Goal: Information Seeking & Learning: Compare options

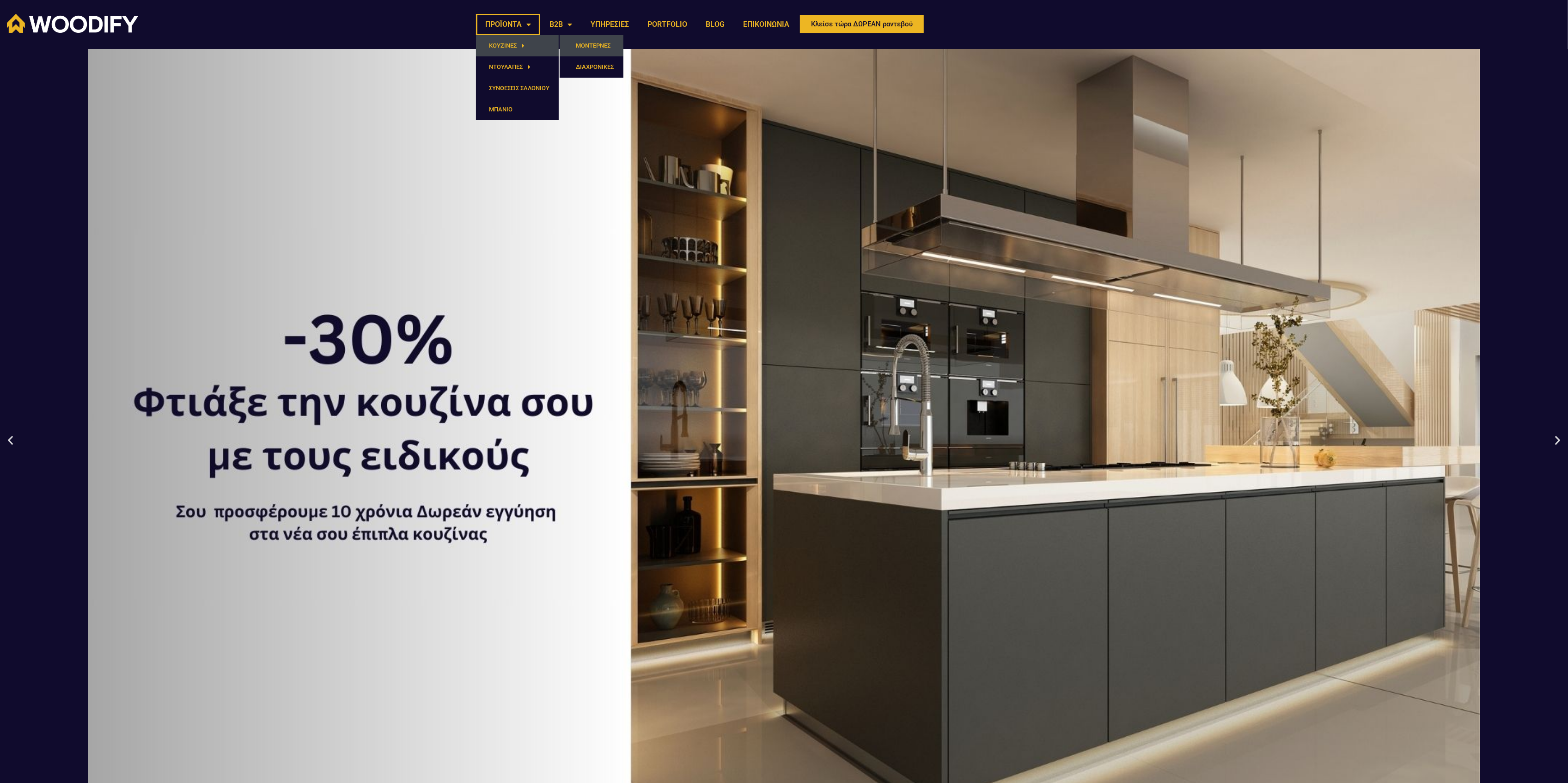
click at [594, 44] on link "ΜΟΝΤΕΡΝΕΣ" at bounding box center [591, 46] width 64 height 21
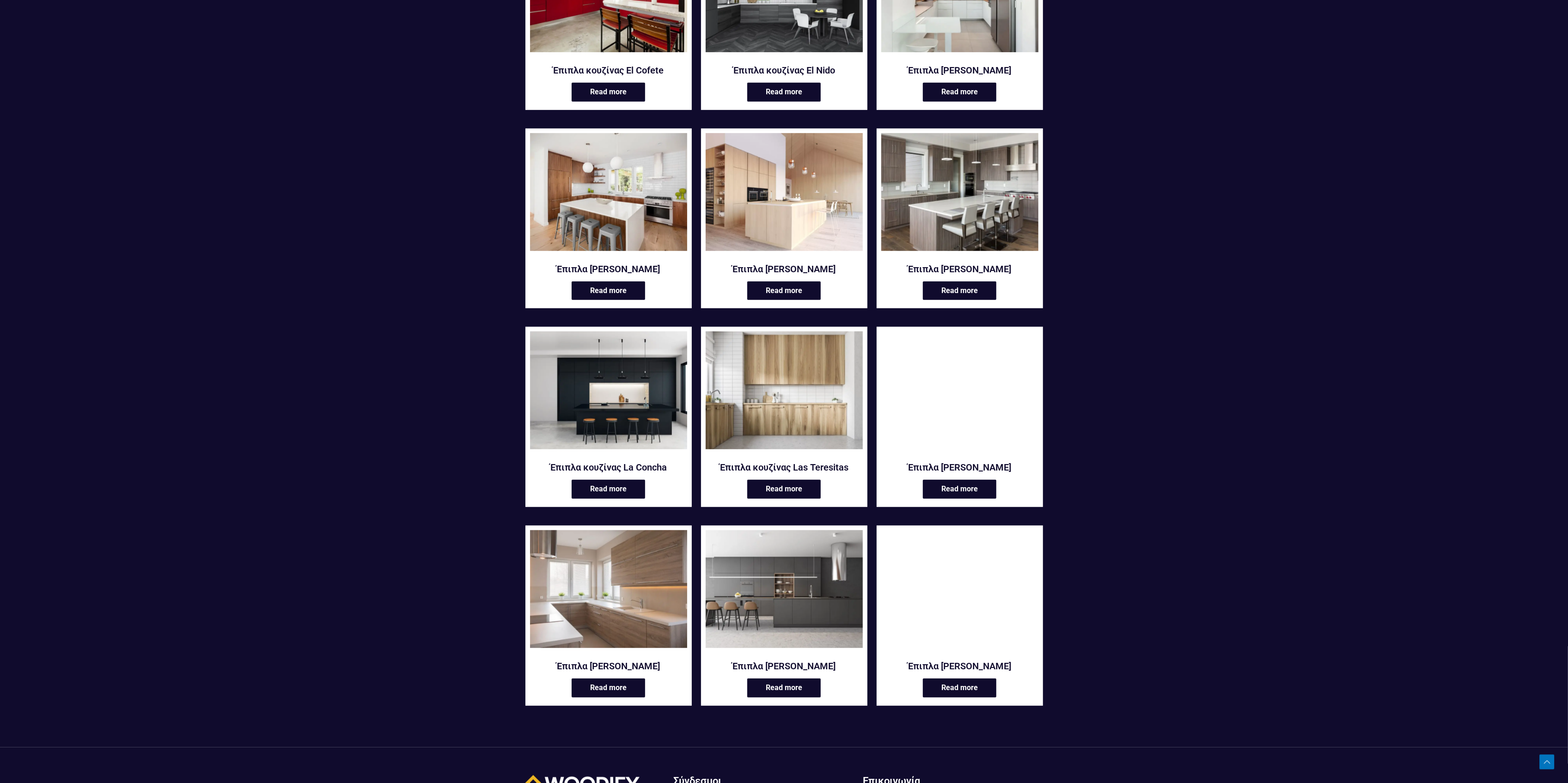
scroll to position [678, 0]
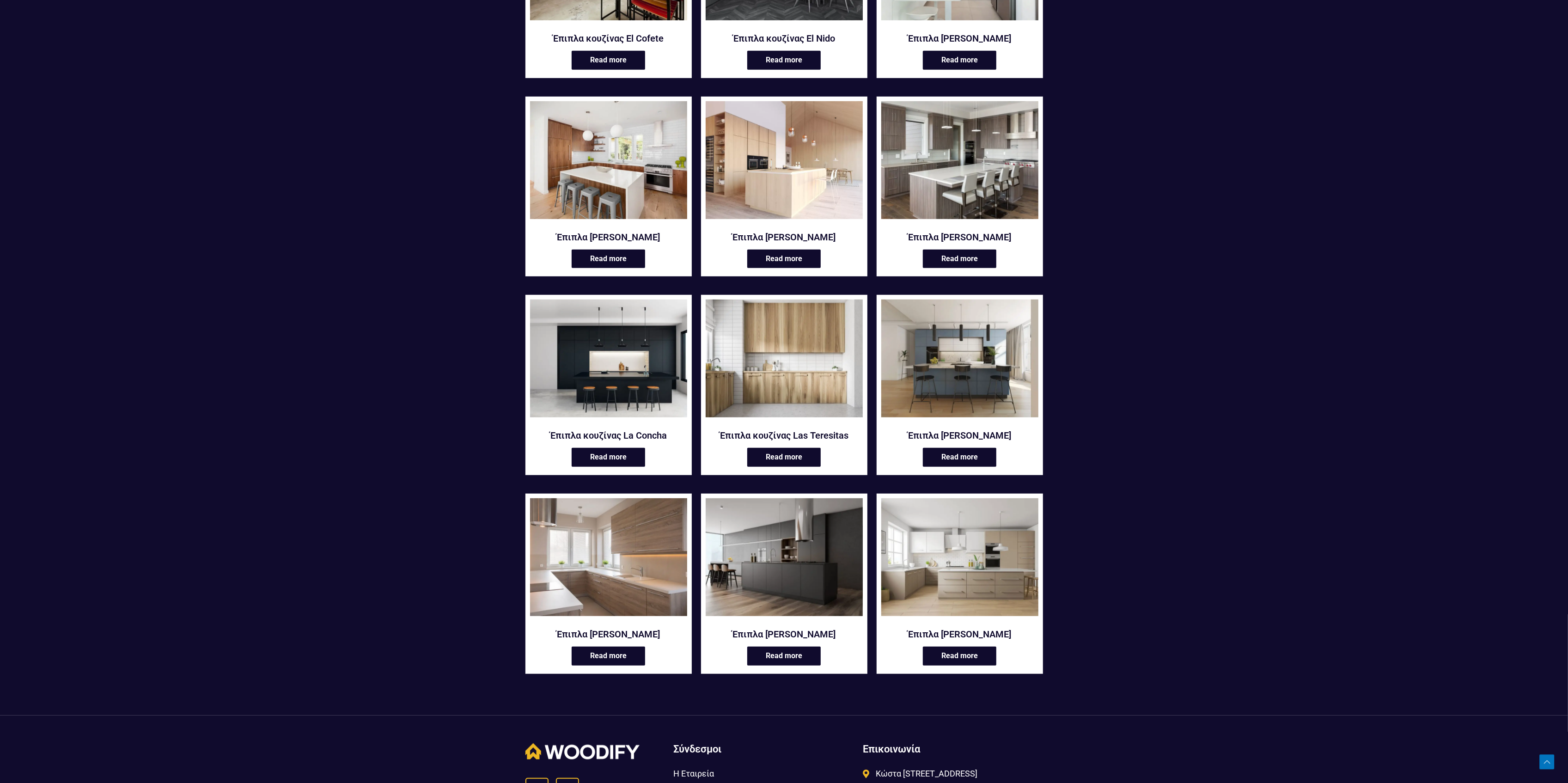
click at [794, 565] on img at bounding box center [784, 557] width 157 height 118
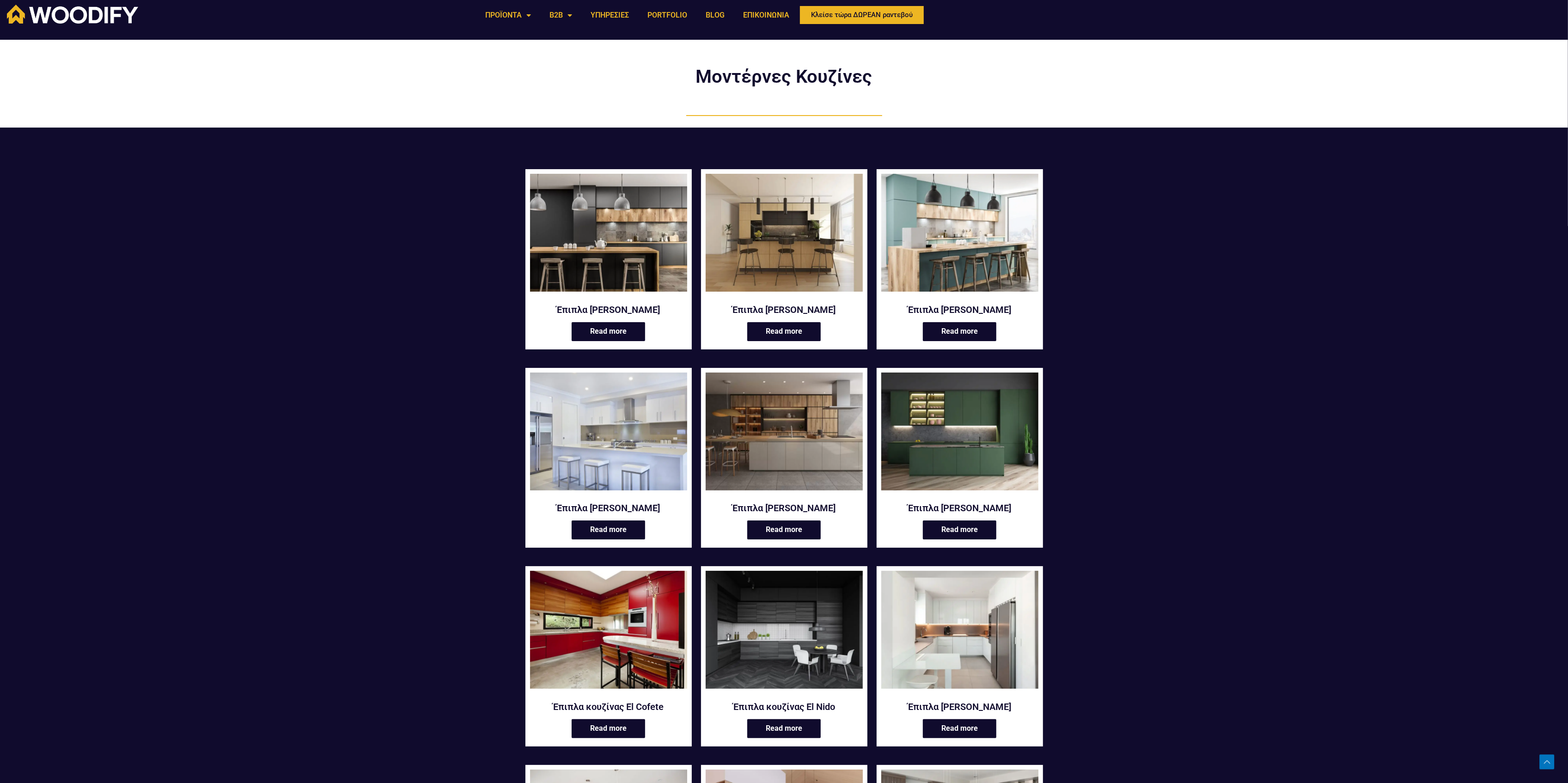
scroll to position [0, 0]
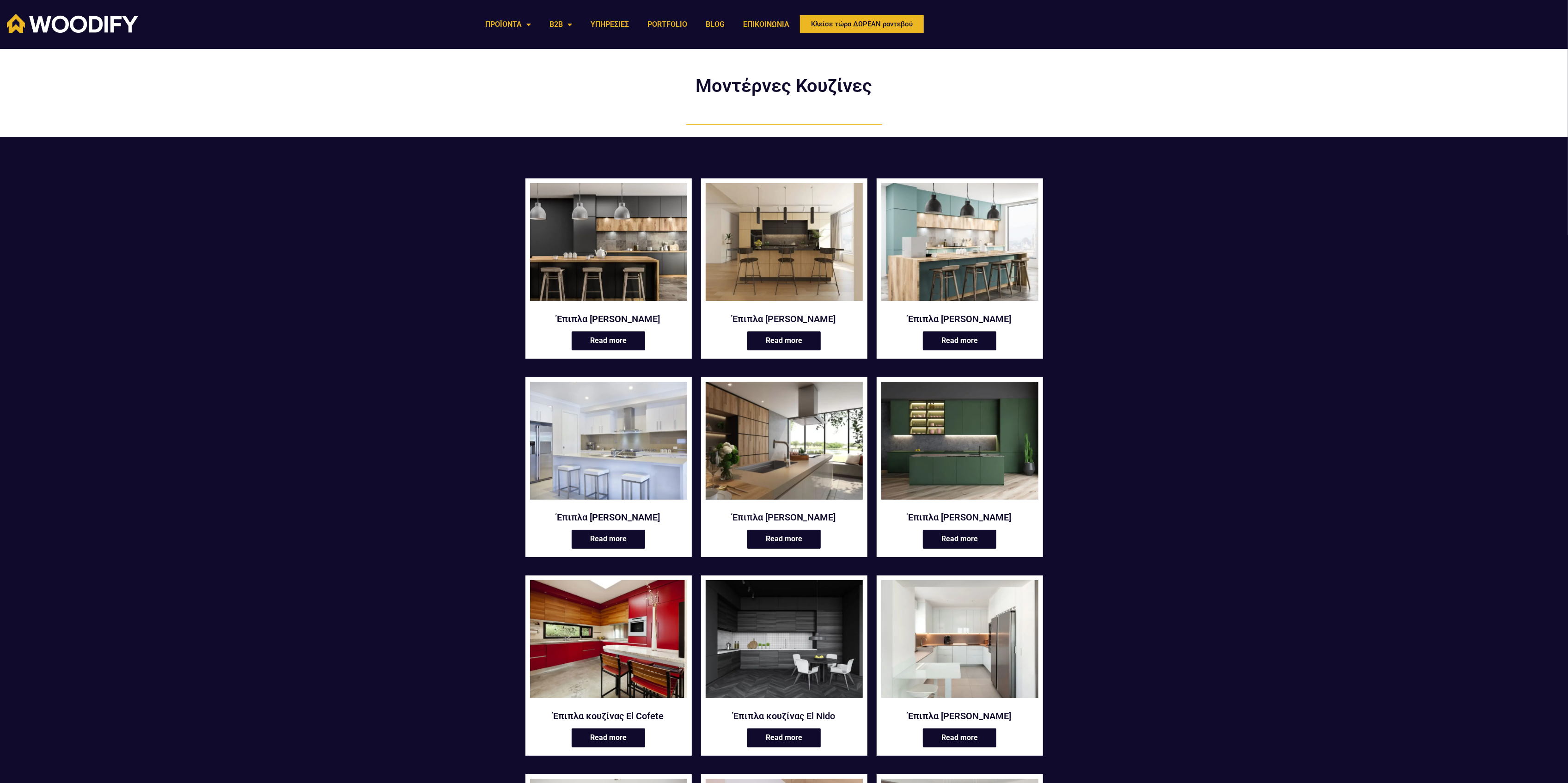
click at [810, 441] on img at bounding box center [784, 441] width 157 height 118
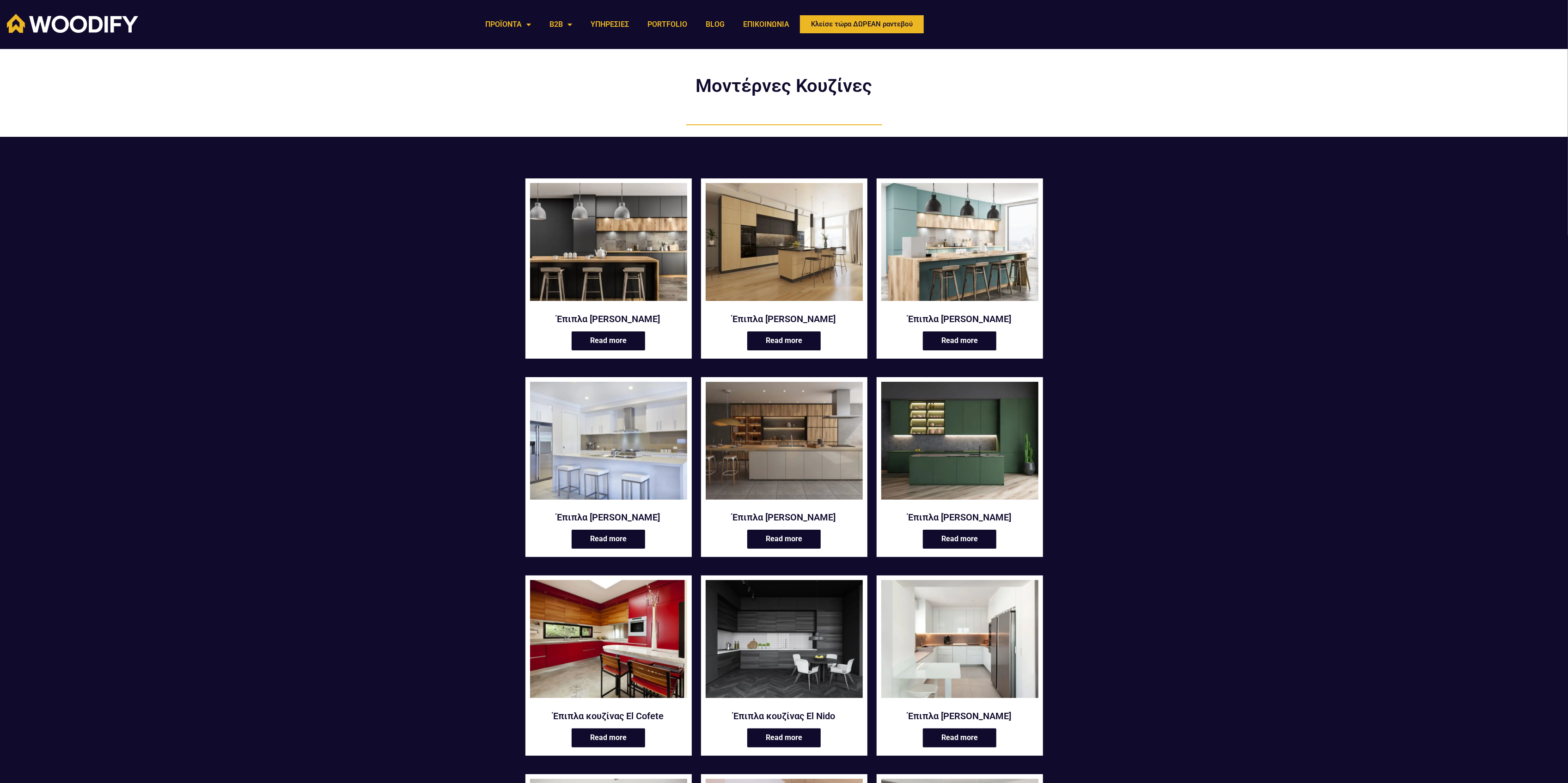
click at [803, 265] on img at bounding box center [784, 242] width 157 height 118
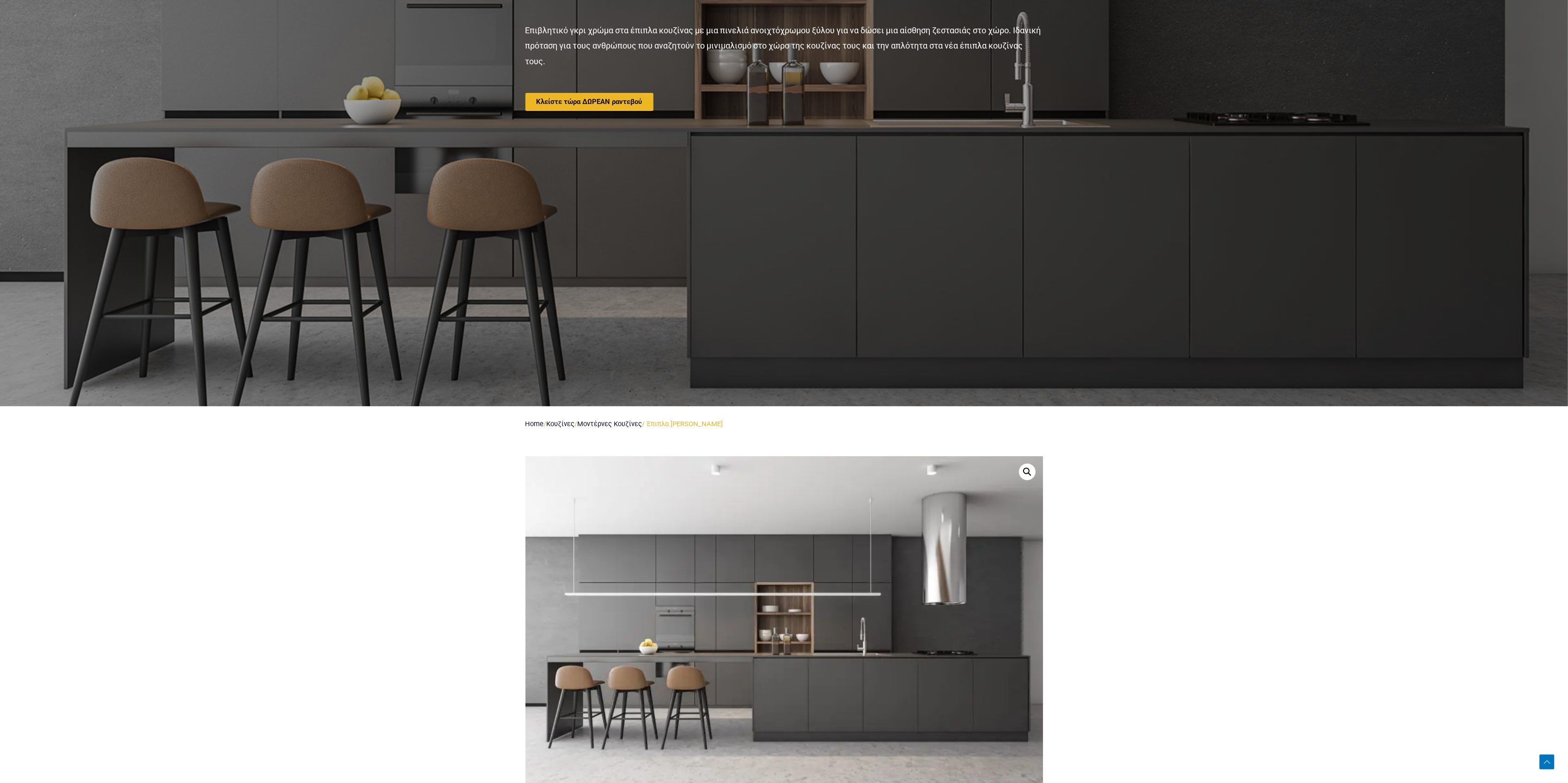
scroll to position [555, 0]
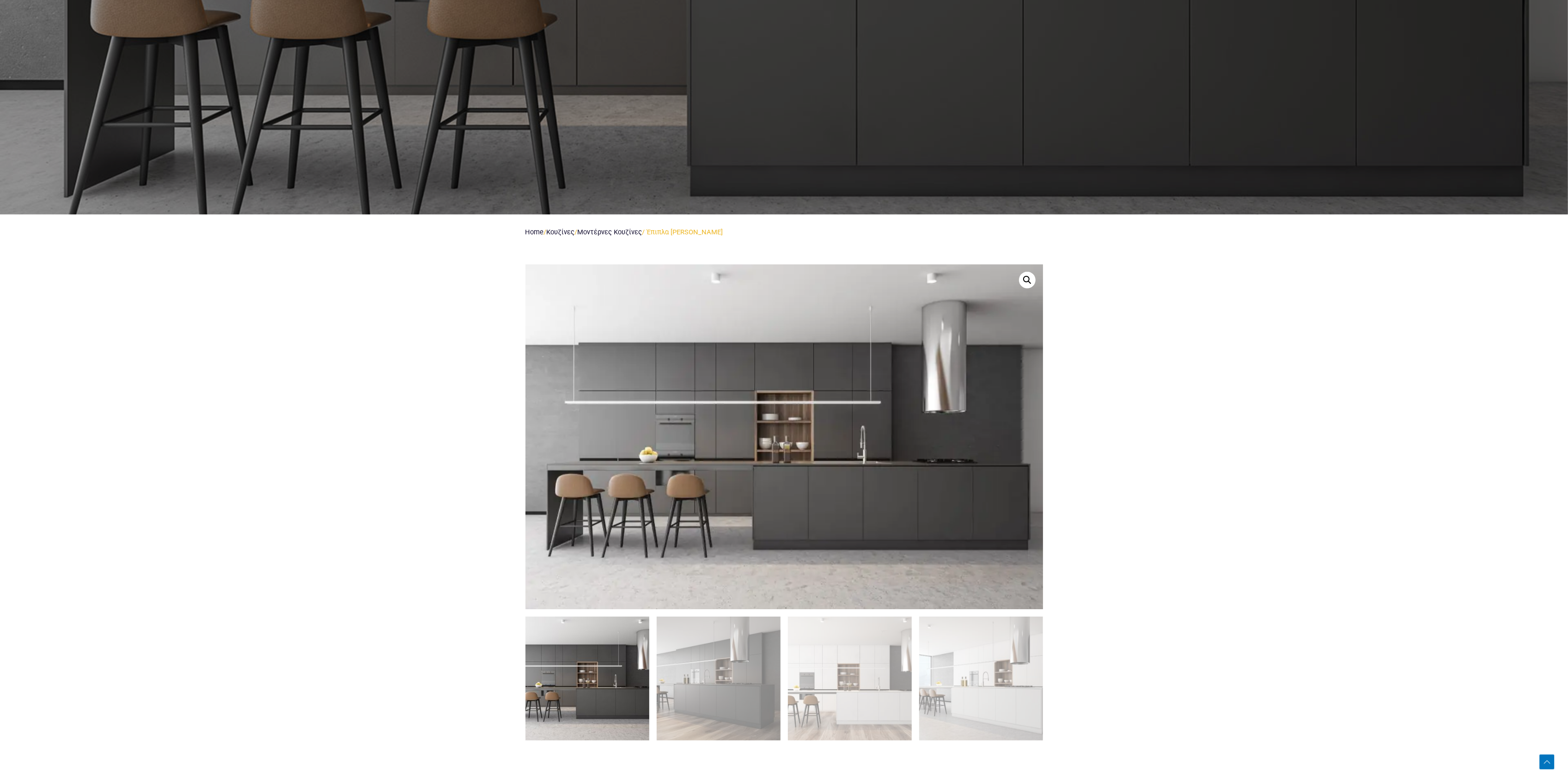
click at [618, 665] on img at bounding box center [587, 678] width 124 height 124
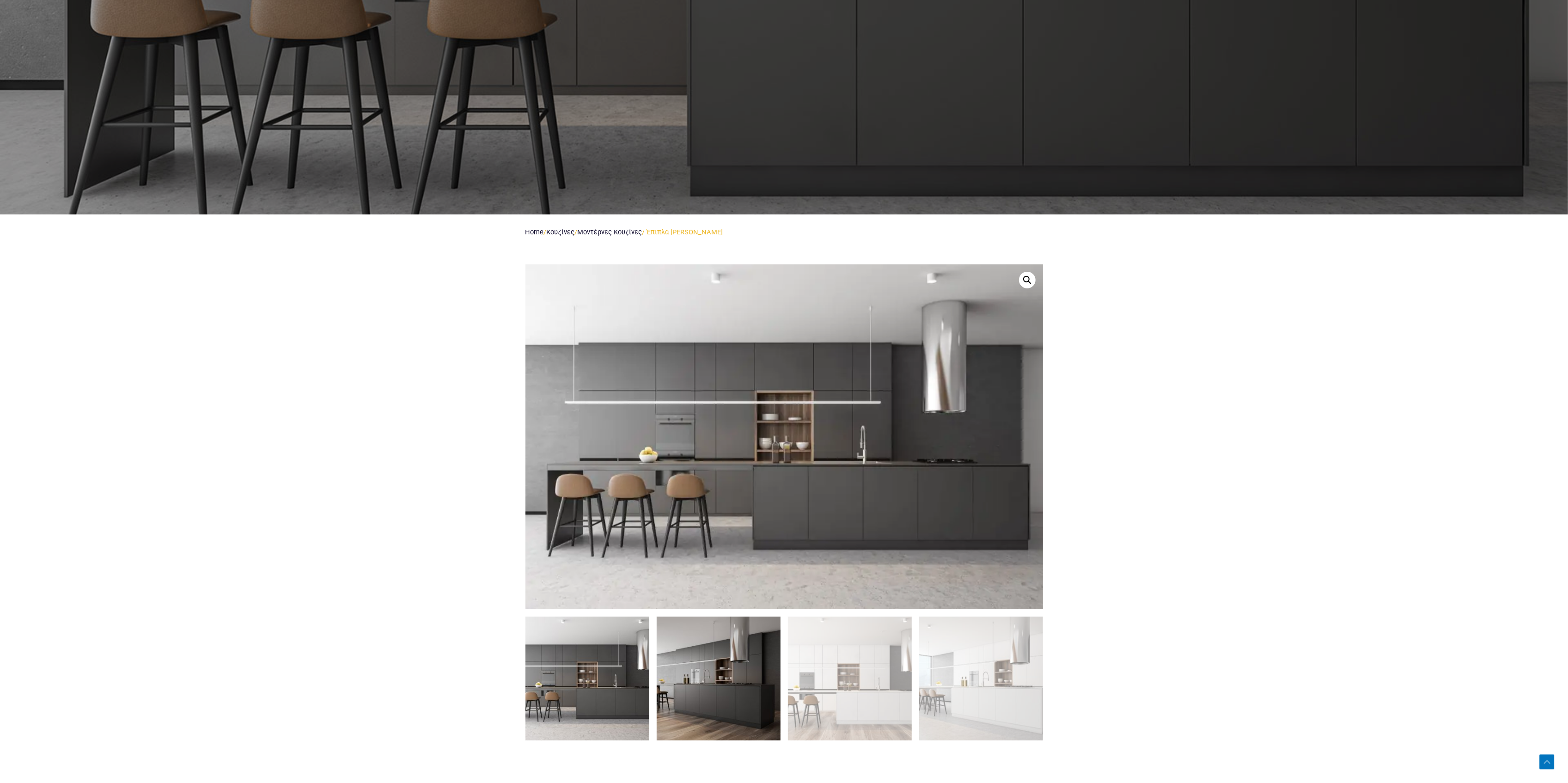
click at [676, 662] on img at bounding box center [718, 678] width 124 height 124
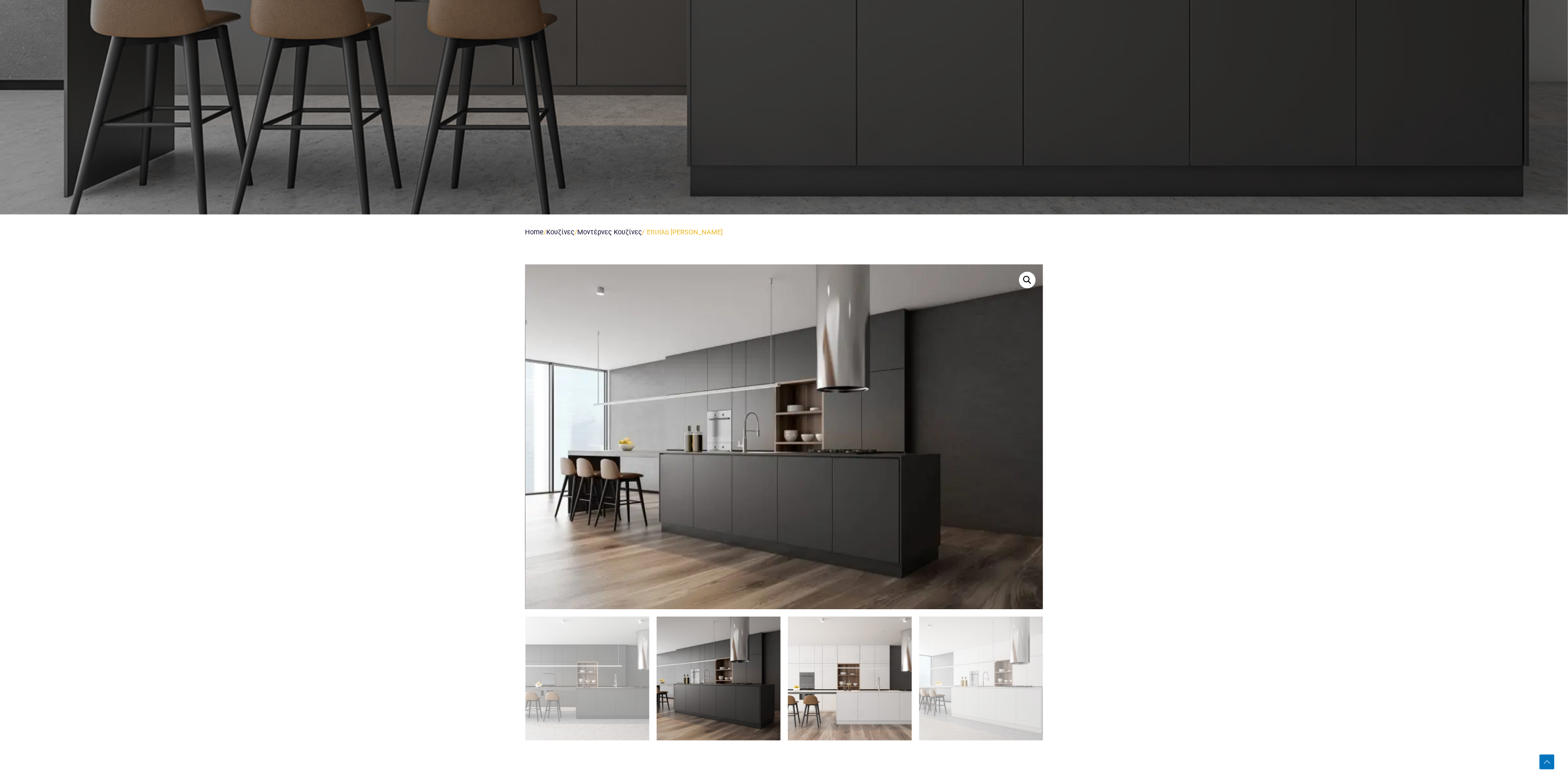
click at [807, 665] on img at bounding box center [849, 678] width 124 height 124
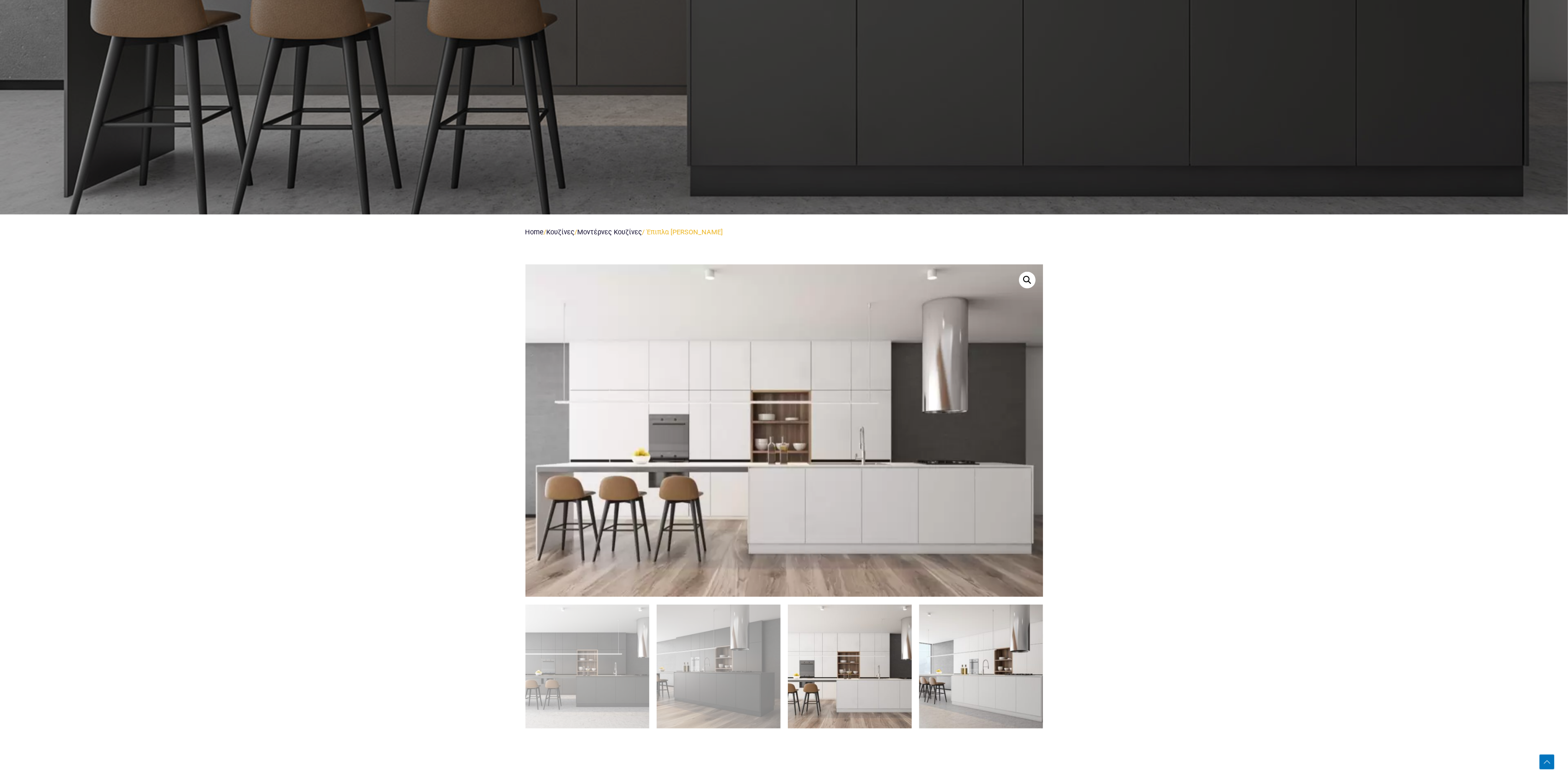
click at [947, 665] on img at bounding box center [981, 666] width 124 height 124
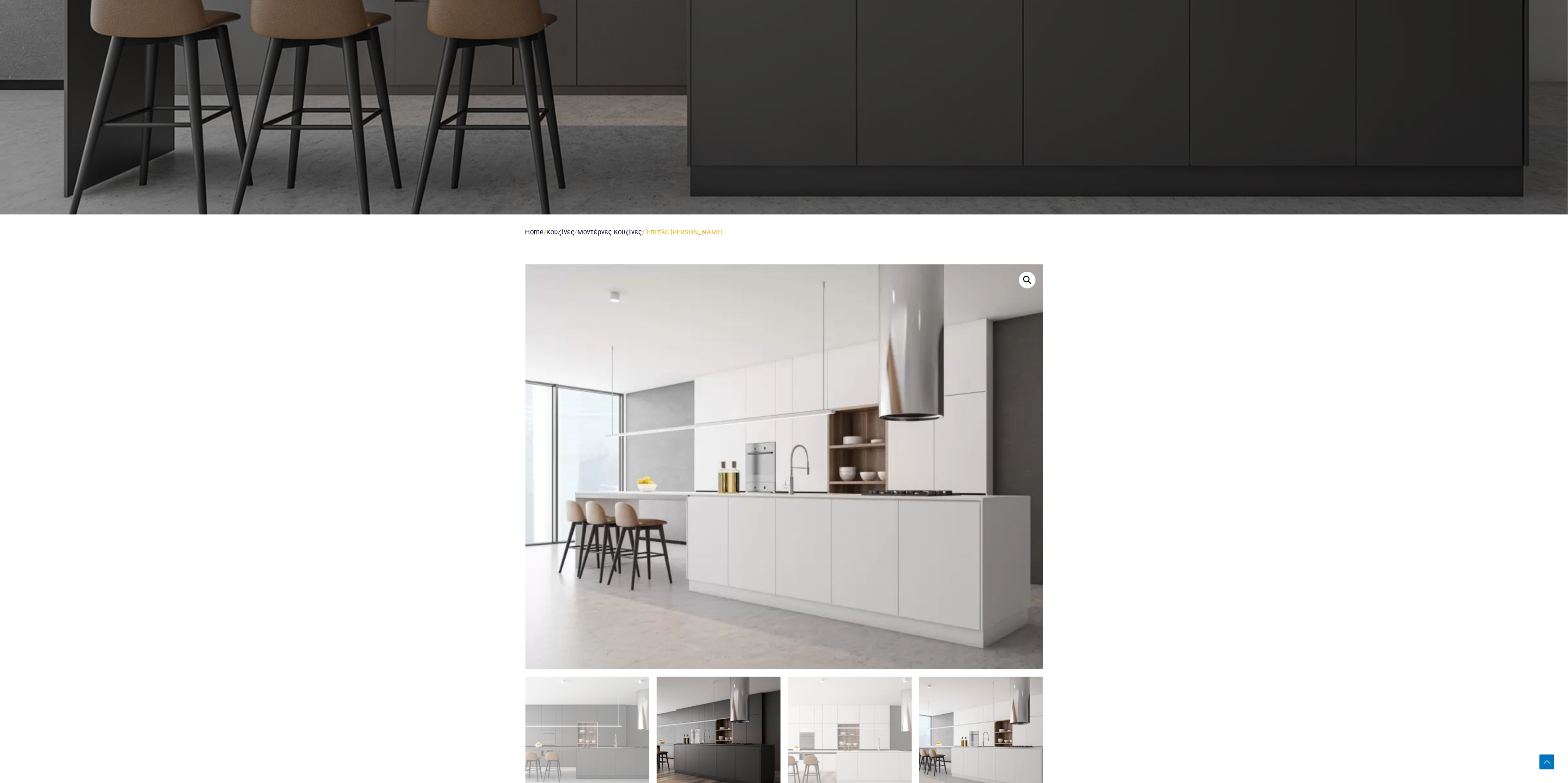
click at [704, 718] on img at bounding box center [718, 738] width 124 height 124
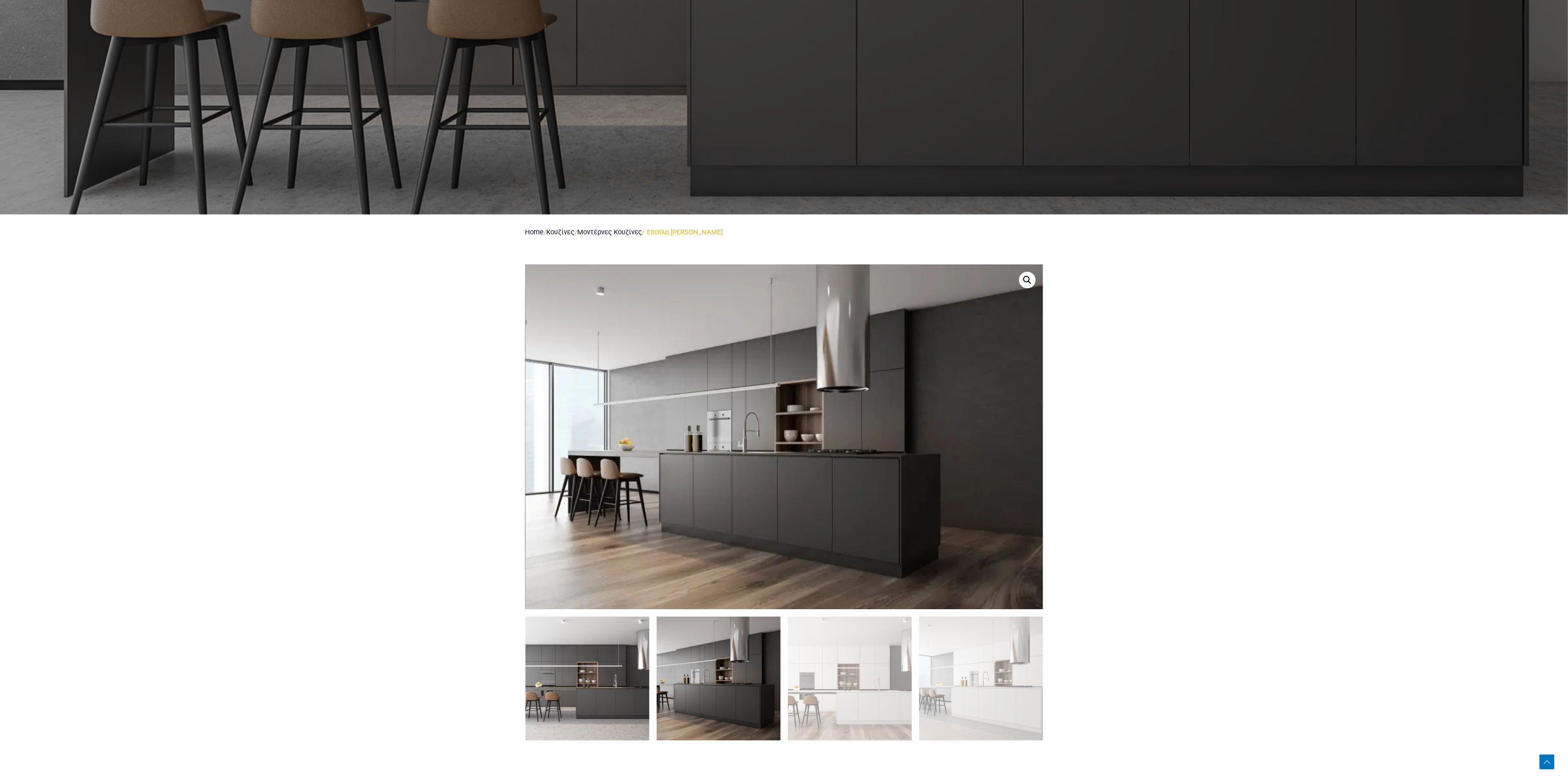
click at [575, 681] on img at bounding box center [587, 678] width 124 height 124
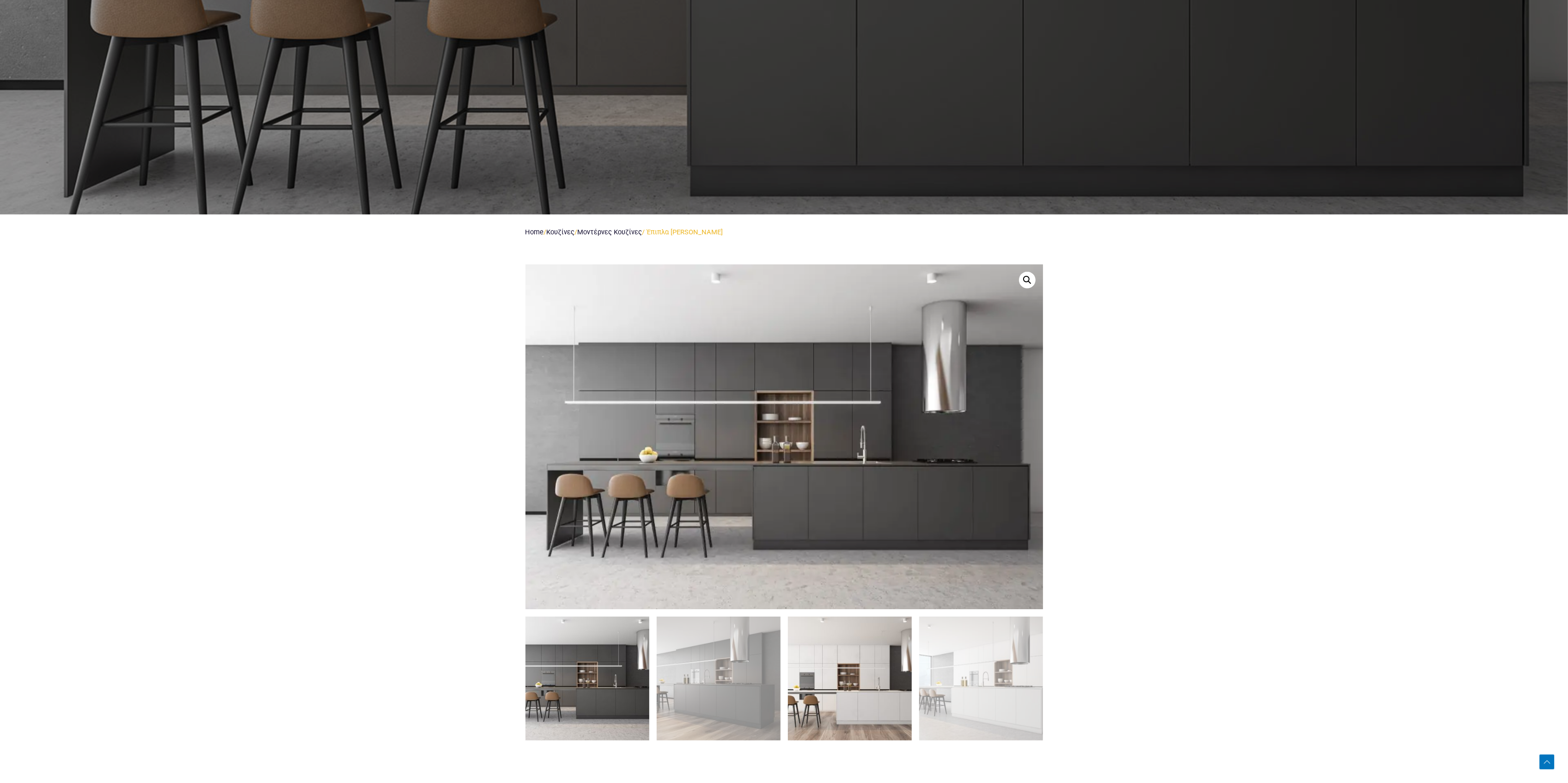
click at [866, 668] on img at bounding box center [849, 678] width 124 height 124
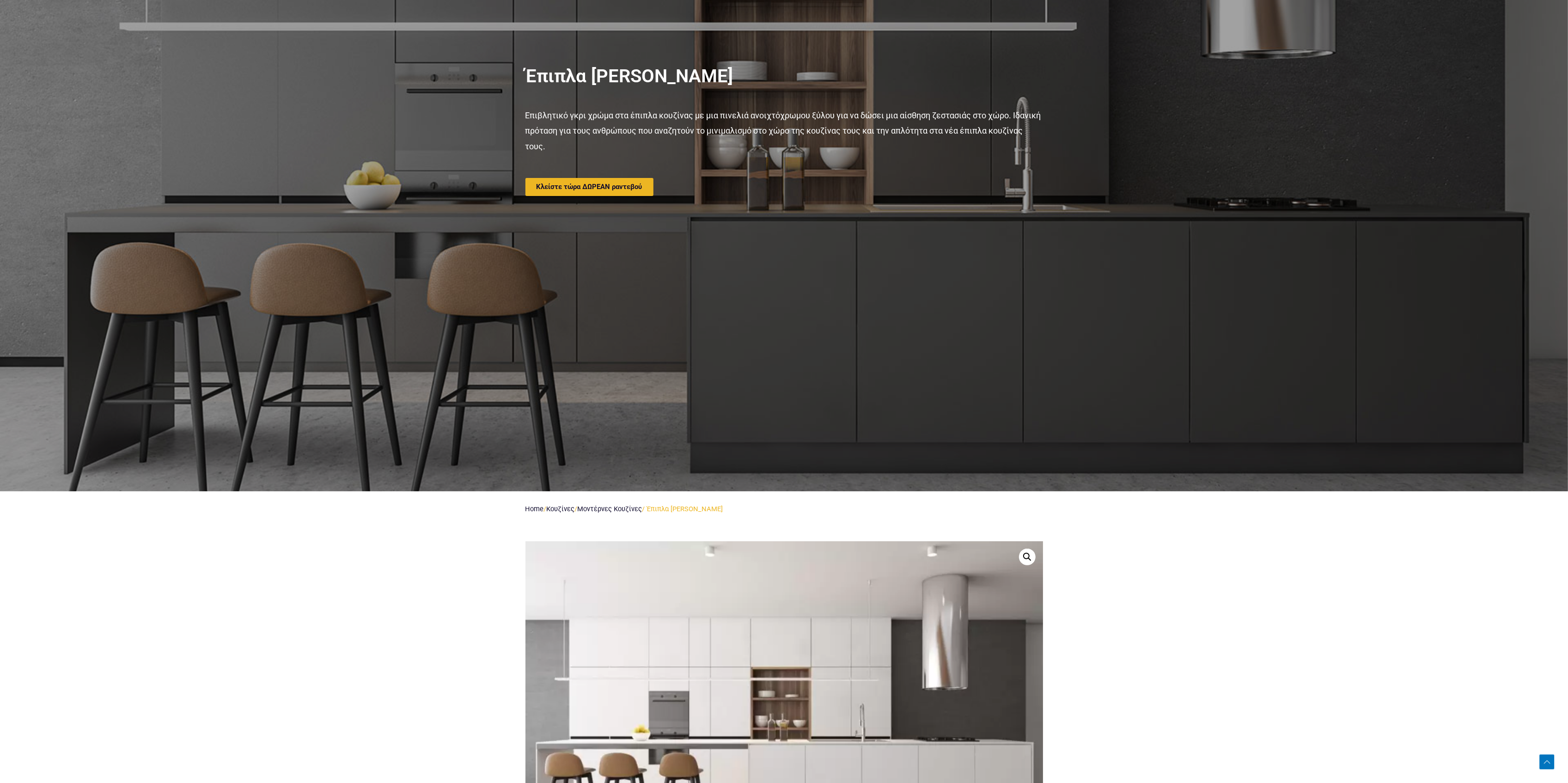
scroll to position [247, 0]
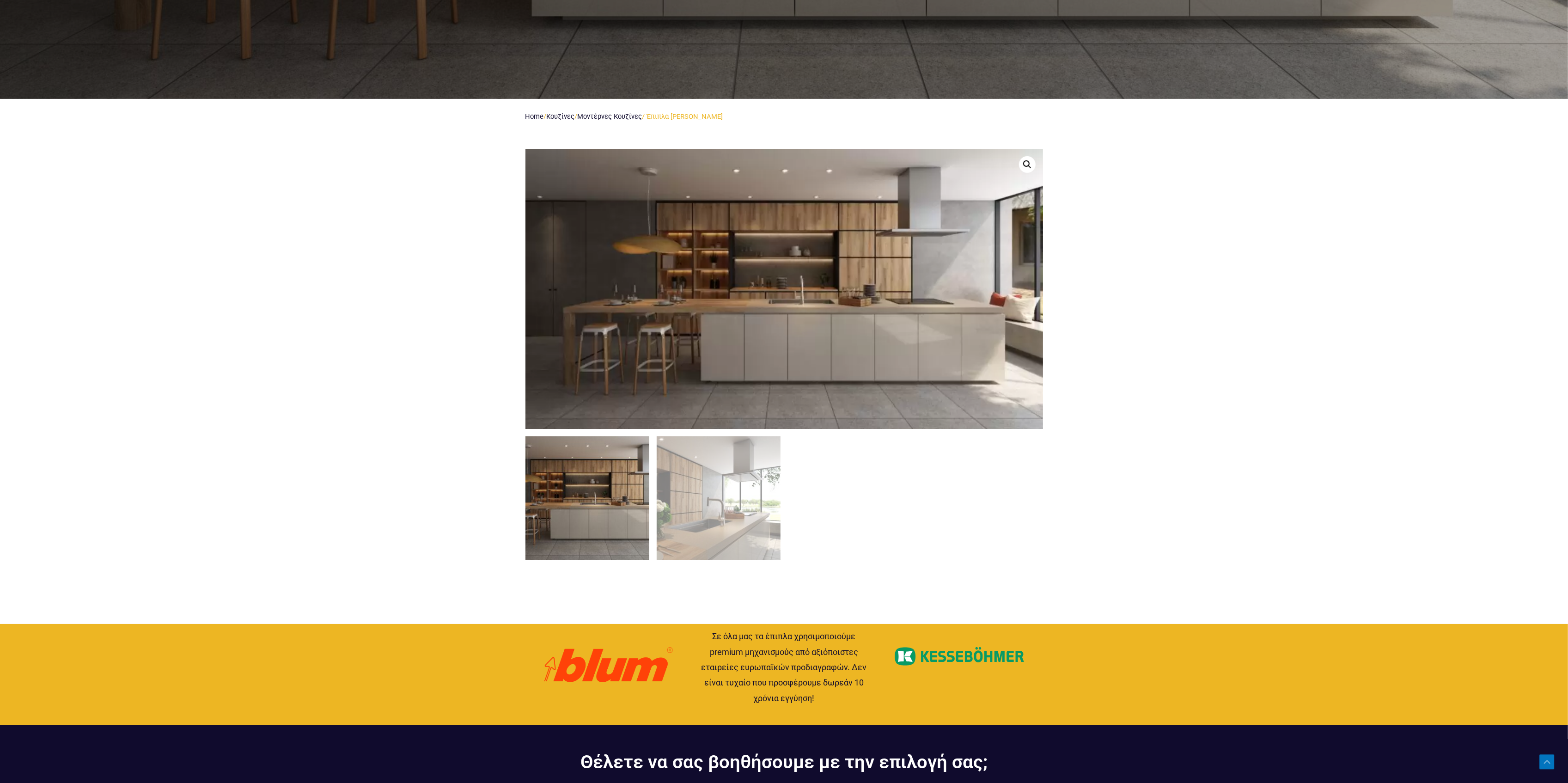
scroll to position [678, 0]
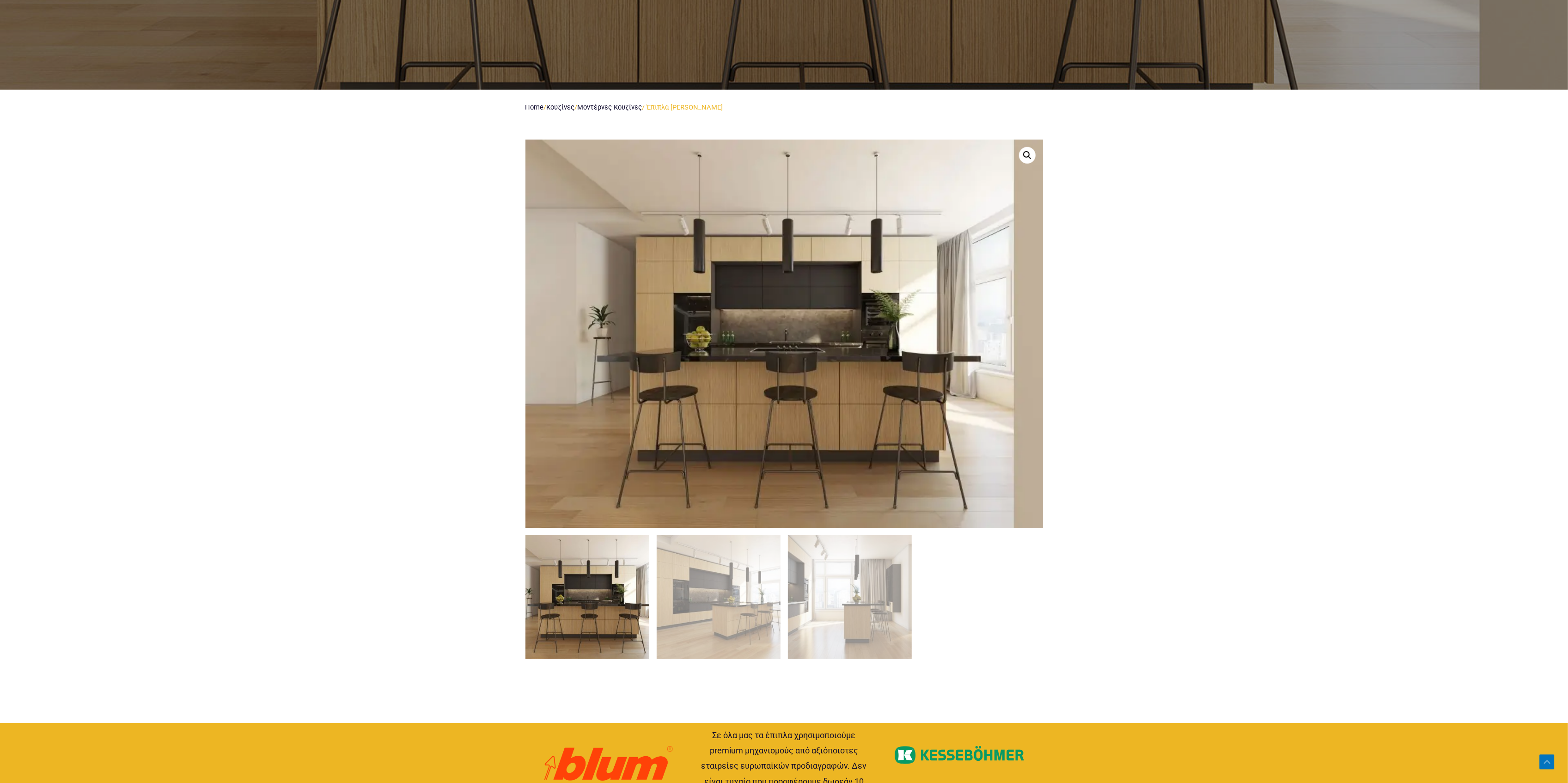
scroll to position [678, 0]
